Goal: Check status

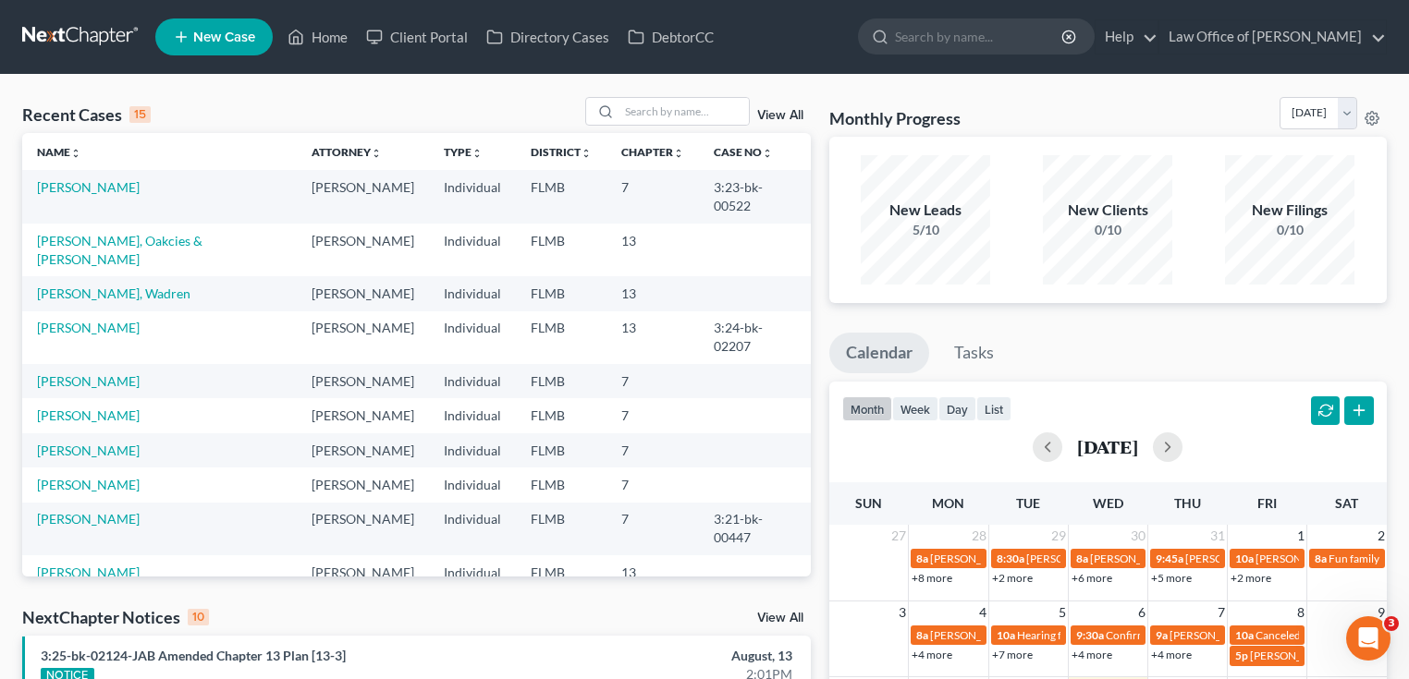
click at [74, 33] on link at bounding box center [81, 36] width 118 height 33
drag, startPoint x: 1047, startPoint y: 116, endPoint x: 870, endPoint y: 120, distance: 177.5
click at [870, 120] on div "Monthly Progress Bankruptcy Bankruptcy August 2025 July 2025 June 2025 May 2025…" at bounding box center [1107, 117] width 557 height 40
click at [870, 120] on h3 "Monthly Progress" at bounding box center [894, 118] width 131 height 22
